Goal: Transaction & Acquisition: Subscribe to service/newsletter

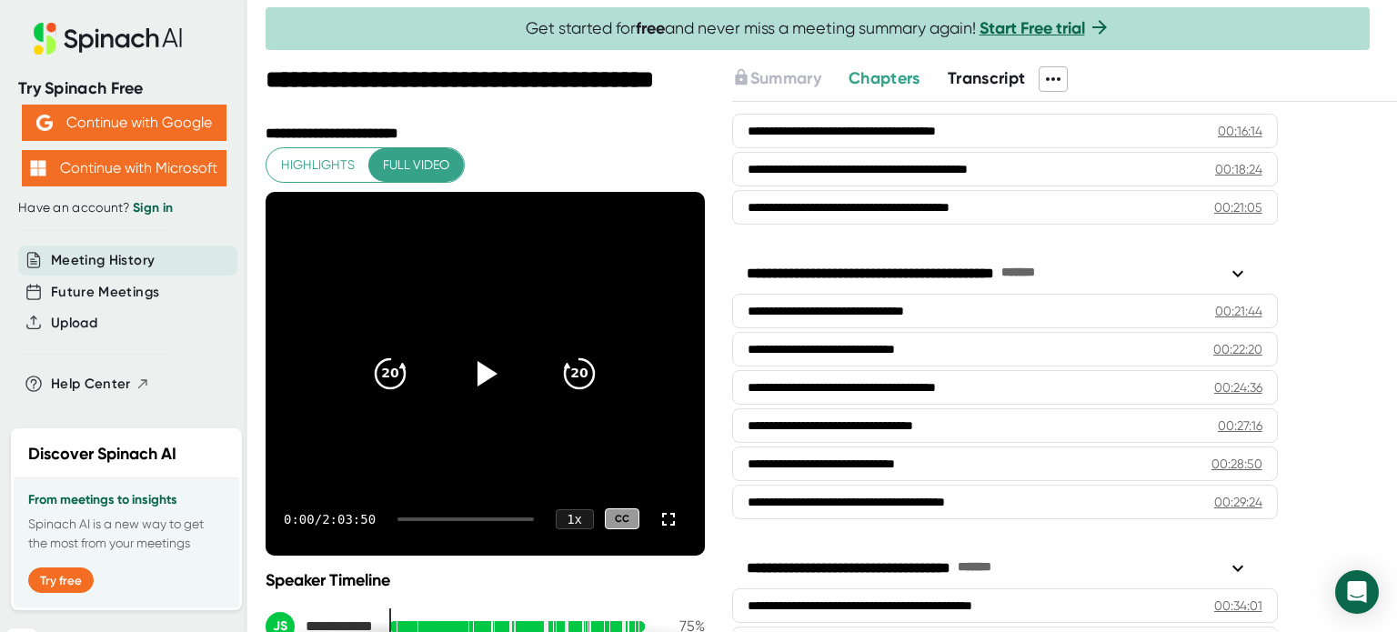
scroll to position [755, 0]
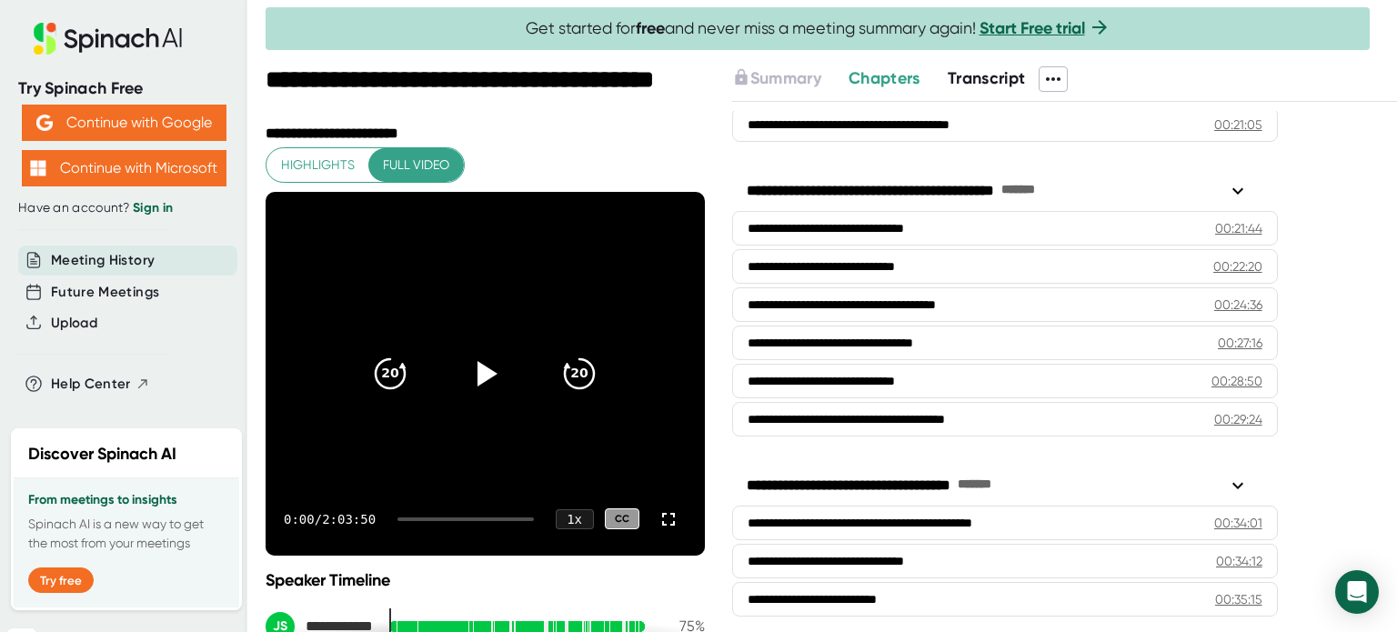
click at [881, 79] on span "Chapters" at bounding box center [884, 78] width 72 height 20
click at [1026, 32] on link "Start Free trial" at bounding box center [1031, 28] width 105 height 20
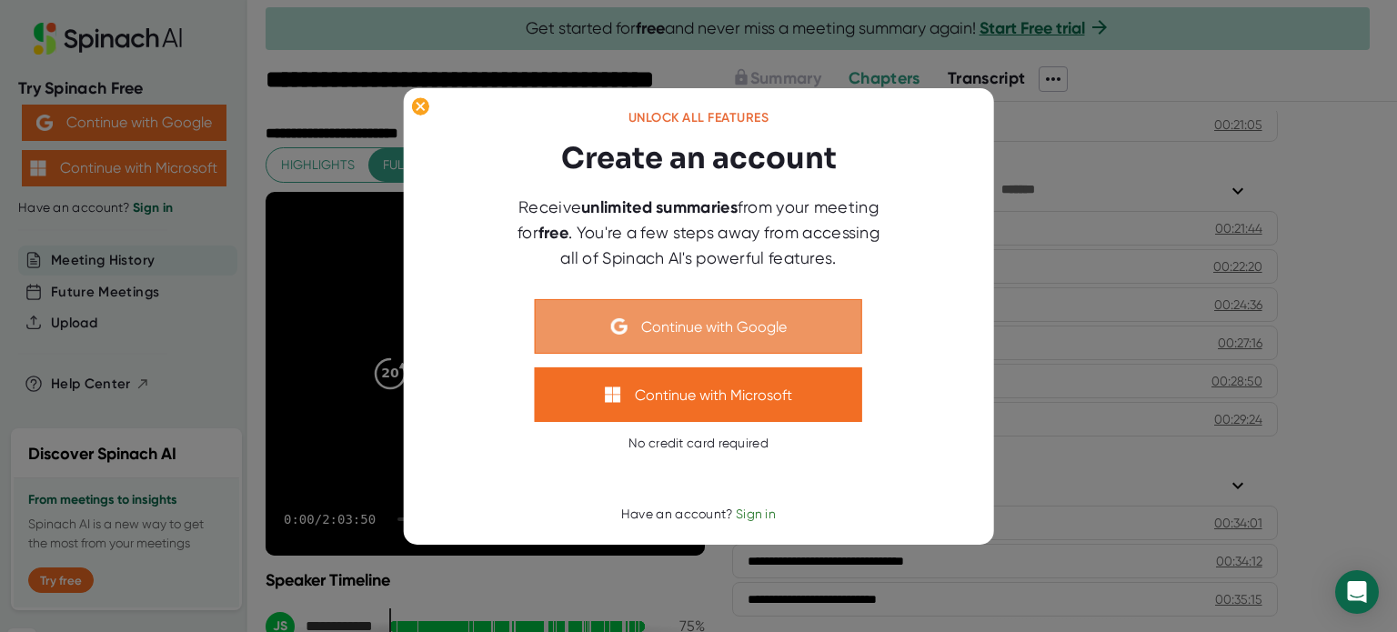
click at [735, 342] on button "Continue with Google" at bounding box center [698, 326] width 327 height 55
click at [815, 319] on button "Continue with Google" at bounding box center [698, 326] width 327 height 55
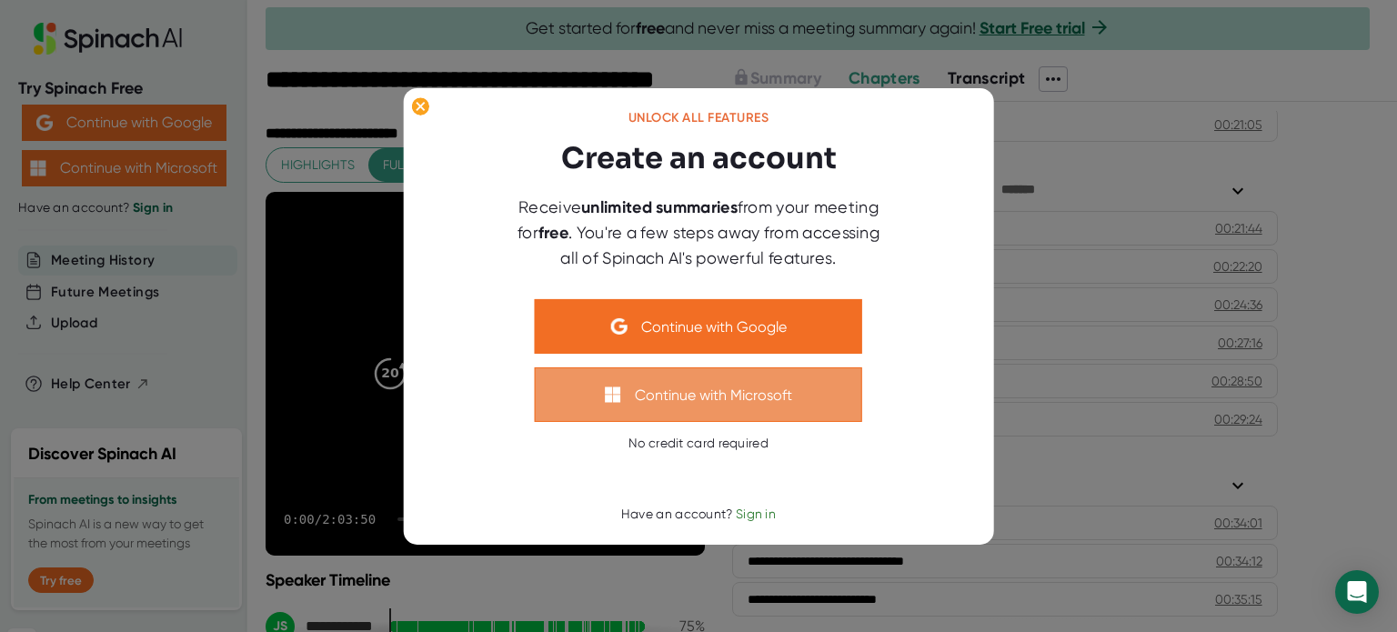
click at [722, 391] on button "Continue with Microsoft" at bounding box center [698, 394] width 327 height 55
